Goal: Navigation & Orientation: Find specific page/section

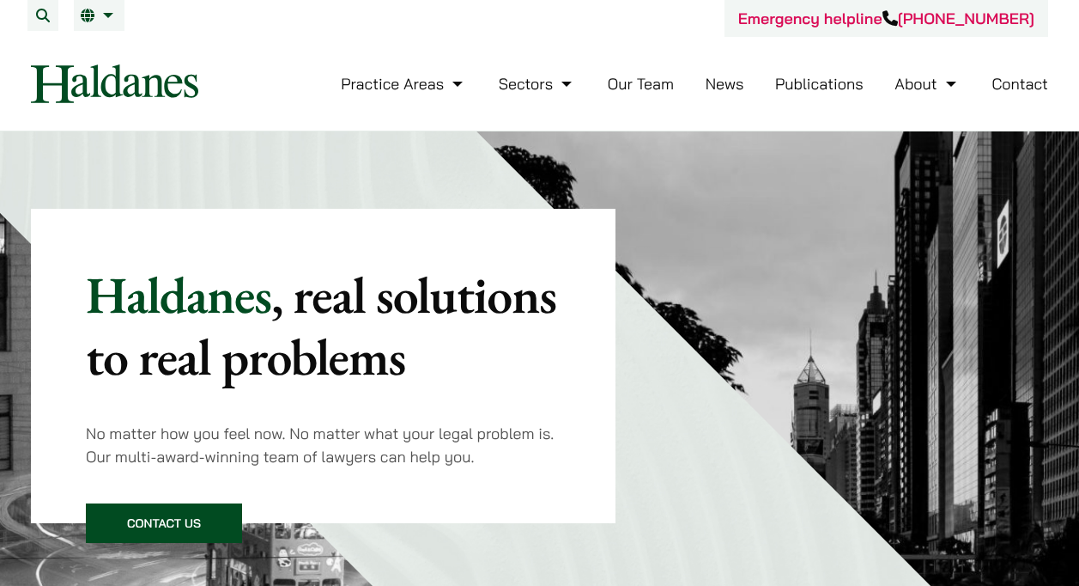
click at [1006, 77] on link "Contact" at bounding box center [1020, 84] width 57 height 20
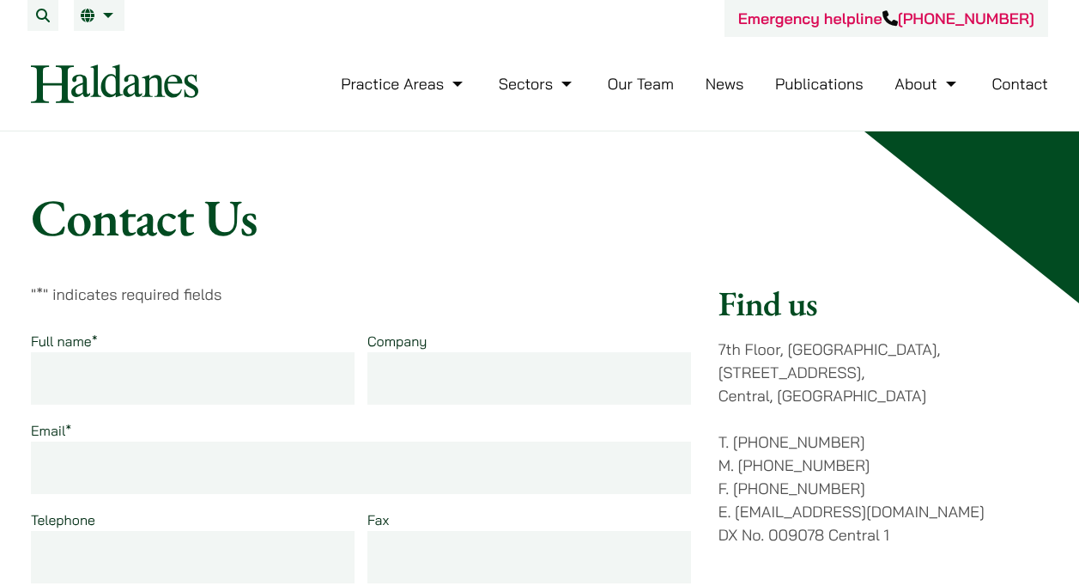
click at [634, 86] on link "Our Team" at bounding box center [641, 84] width 66 height 20
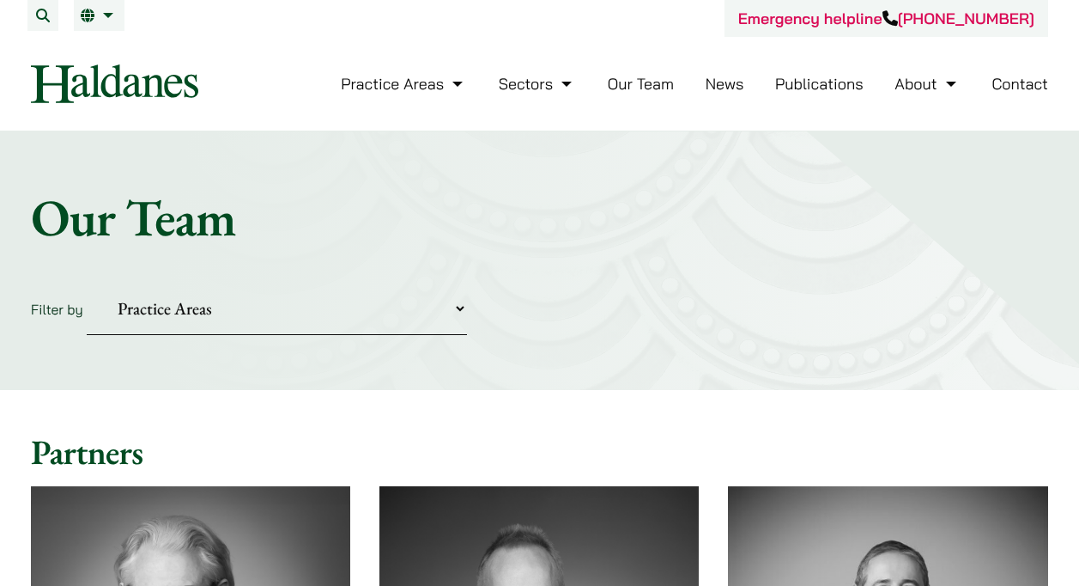
click at [639, 81] on link "Our Team" at bounding box center [641, 84] width 66 height 20
